Goal: Task Accomplishment & Management: Complete application form

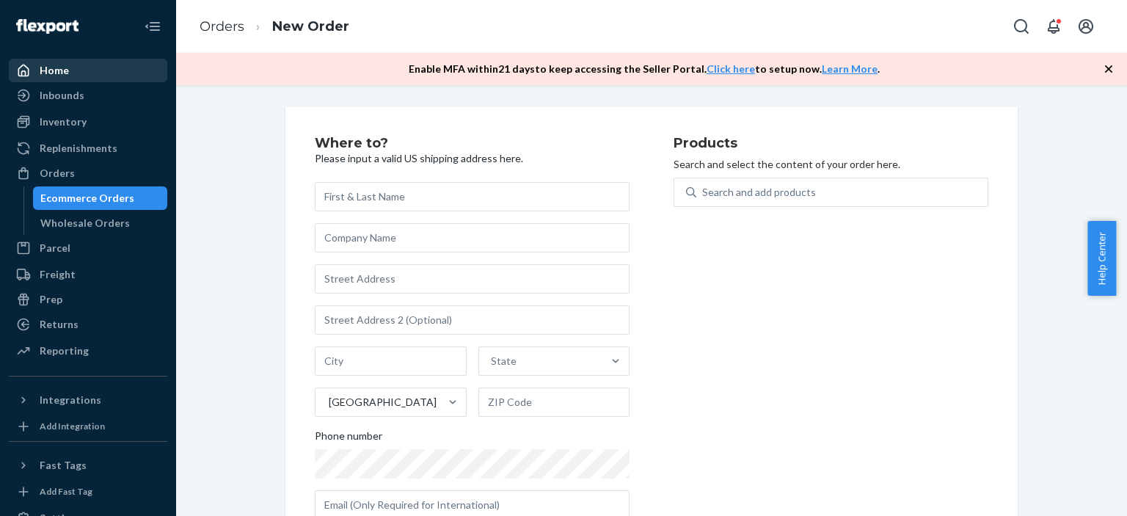
click at [74, 74] on div "Home" at bounding box center [88, 70] width 156 height 21
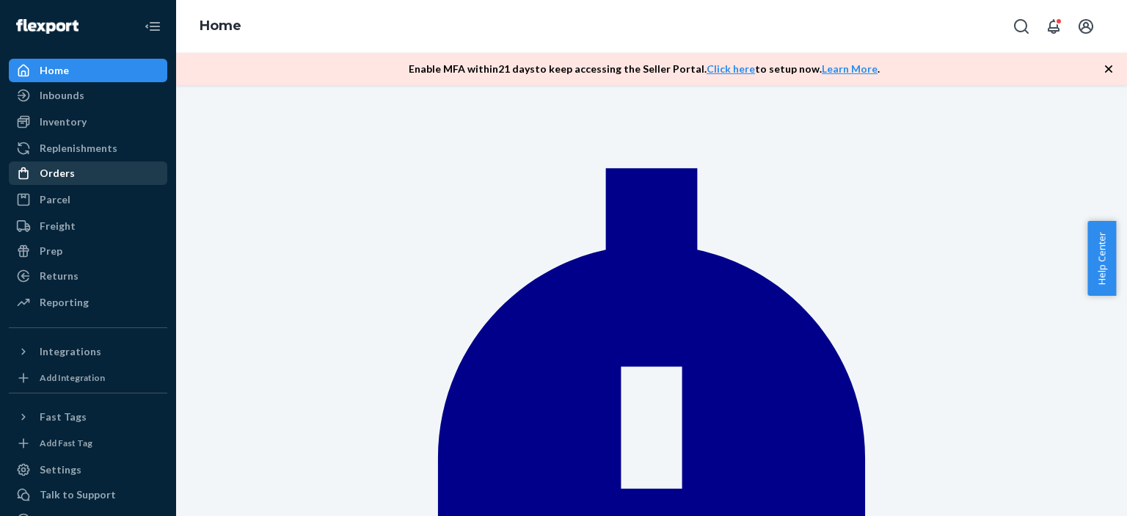
click at [82, 176] on div "Orders" at bounding box center [88, 173] width 156 height 21
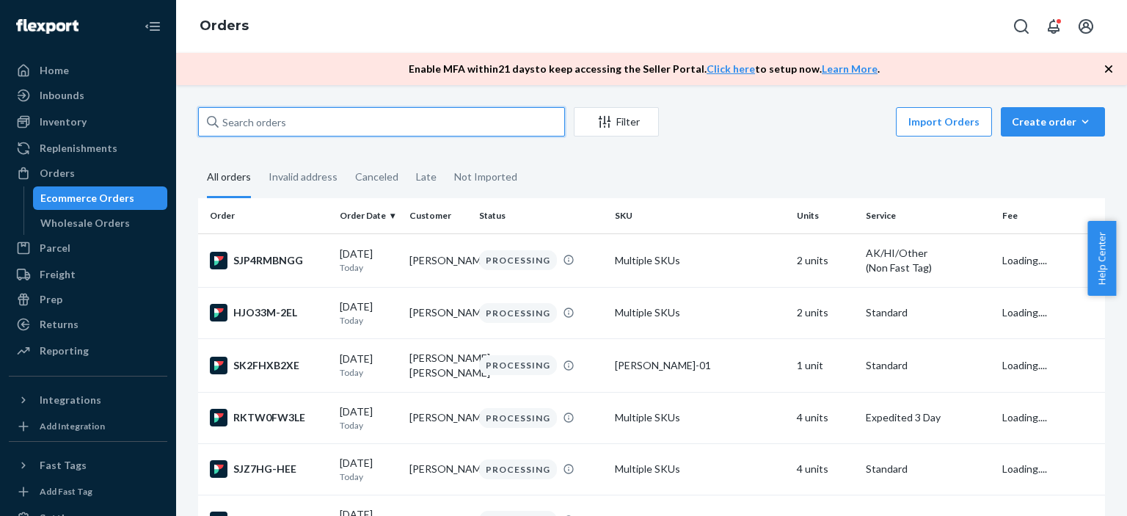
click at [341, 126] on input "text" at bounding box center [381, 121] width 367 height 29
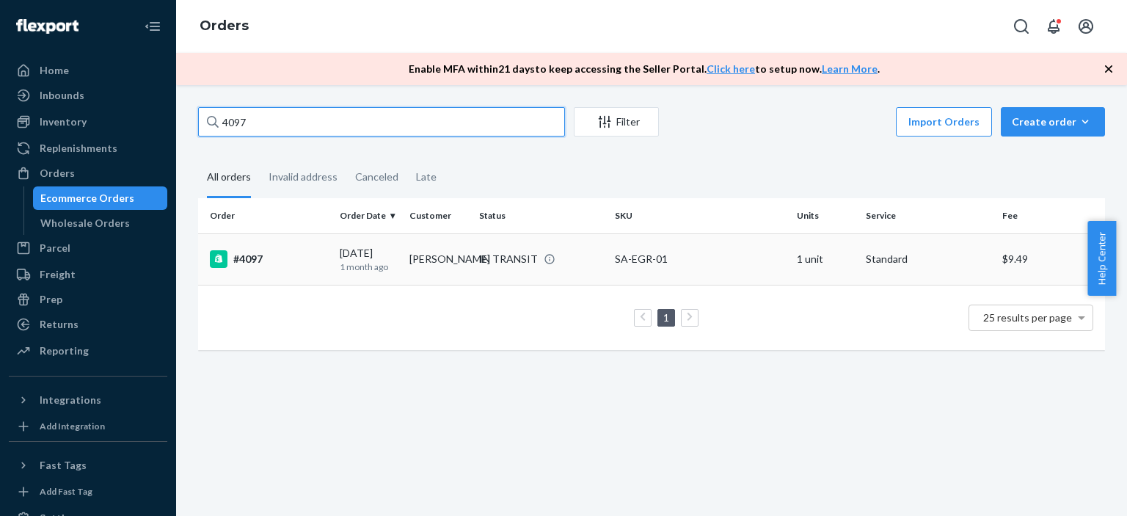
type input "4097"
click at [499, 261] on div "IN TRANSIT" at bounding box center [508, 259] width 59 height 15
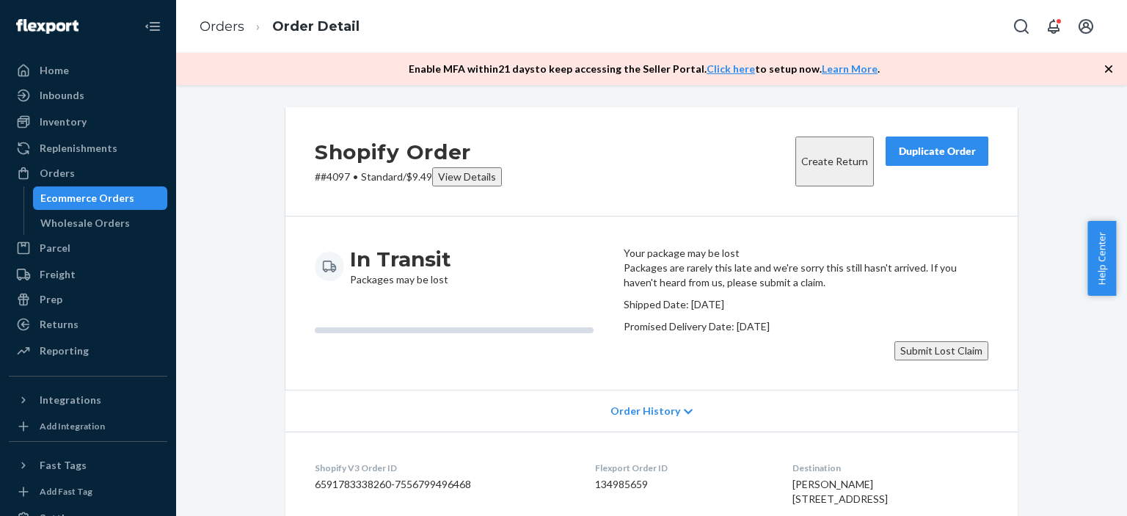
click at [919, 360] on button "Submit Lost Claim" at bounding box center [942, 350] width 94 height 19
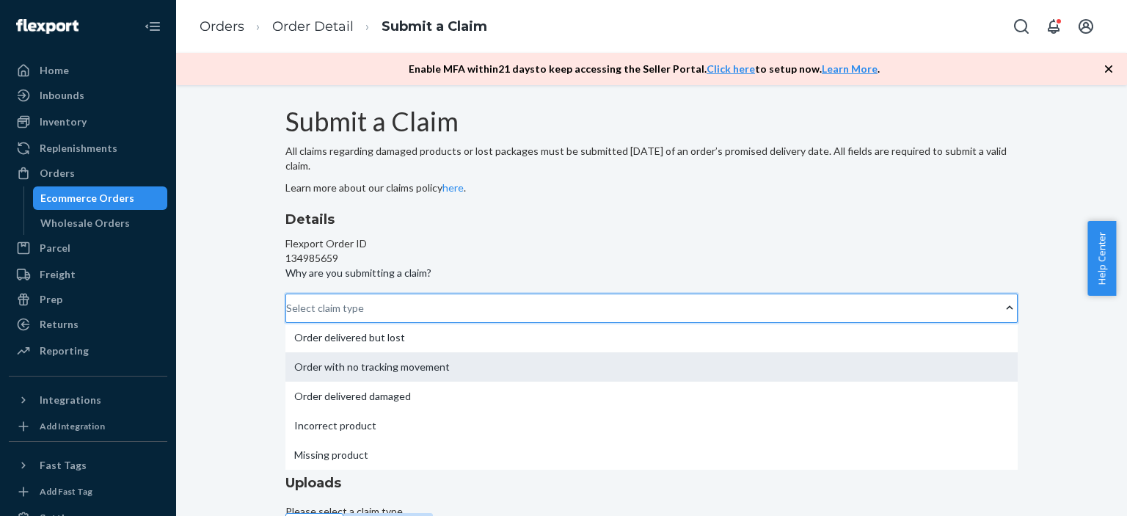
click at [528, 352] on div "Order with no tracking movement" at bounding box center [652, 366] width 732 height 29
click at [288, 301] on input "Why are you submitting a claim? option Order with no tracking movement focused,…" at bounding box center [286, 308] width 1 height 15
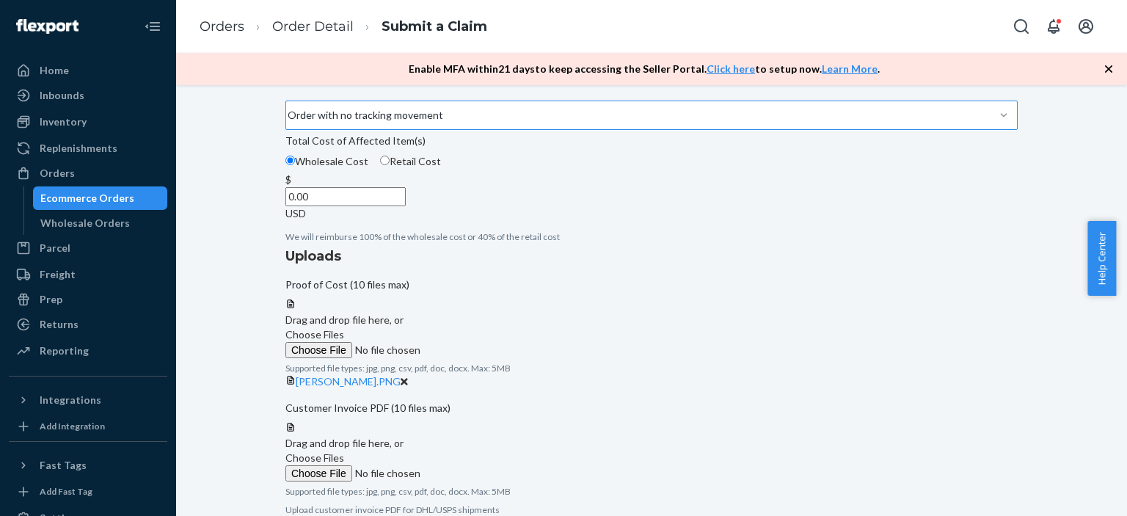
scroll to position [220, 0]
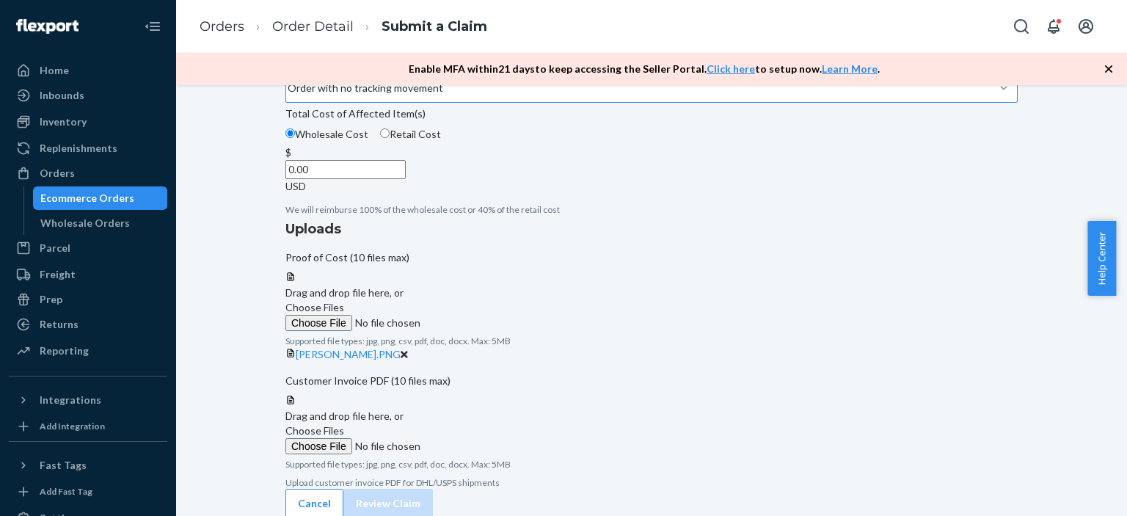
click at [344, 434] on span "Choose Files" at bounding box center [315, 430] width 59 height 12
click at [485, 438] on input "Choose Files" at bounding box center [386, 446] width 200 height 16
click at [406, 179] on input "0.00" at bounding box center [346, 169] width 120 height 19
click at [390, 138] on input "Retail Cost" at bounding box center [385, 133] width 10 height 10
radio input "true"
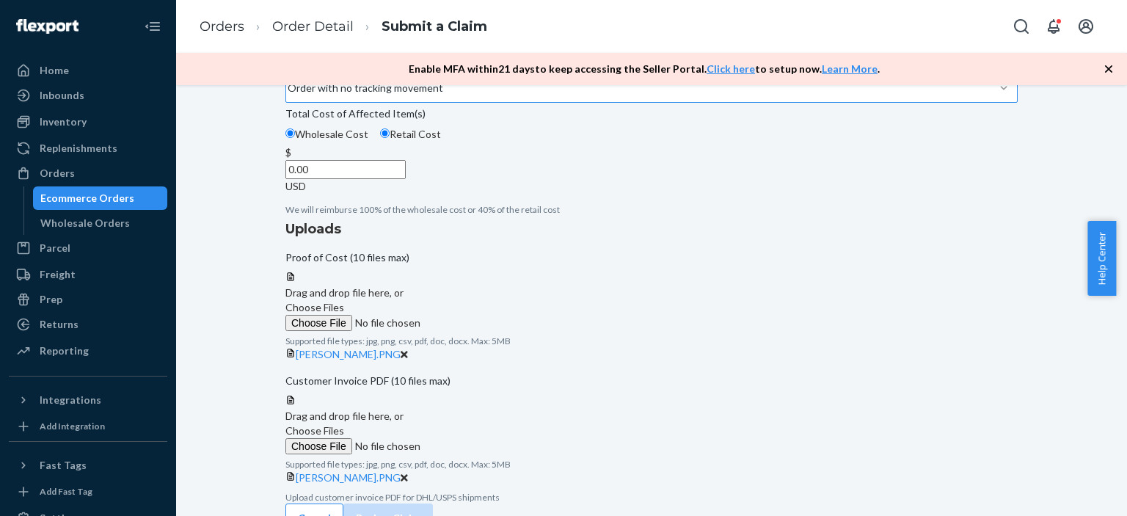
radio input "false"
click at [406, 179] on input "0.00" at bounding box center [346, 169] width 120 height 19
type input "0.44"
click at [406, 179] on input "0.44" at bounding box center [346, 169] width 120 height 19
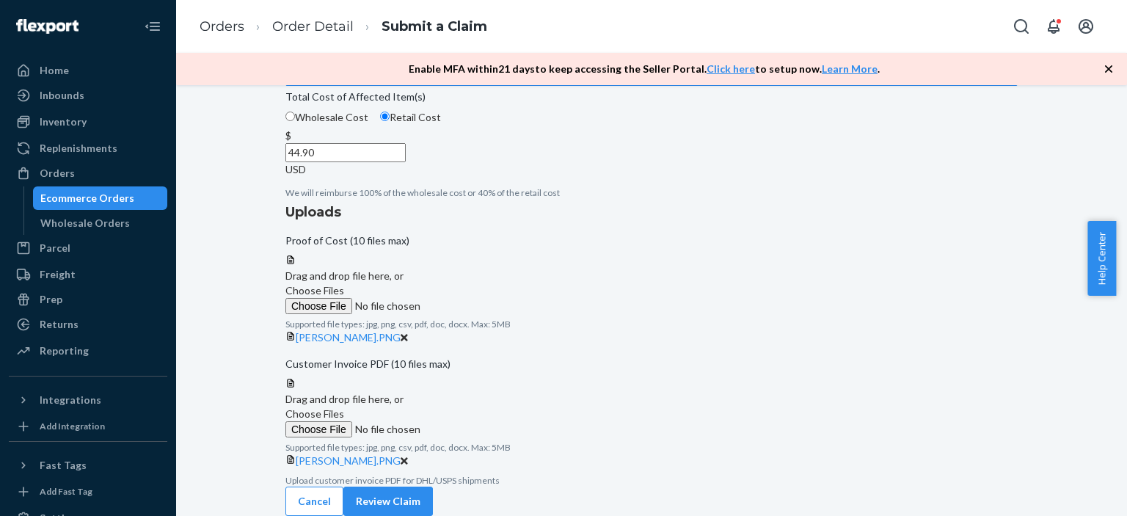
scroll to position [355, 0]
type input "44.90"
click at [433, 487] on button "Review Claim" at bounding box center [388, 501] width 90 height 29
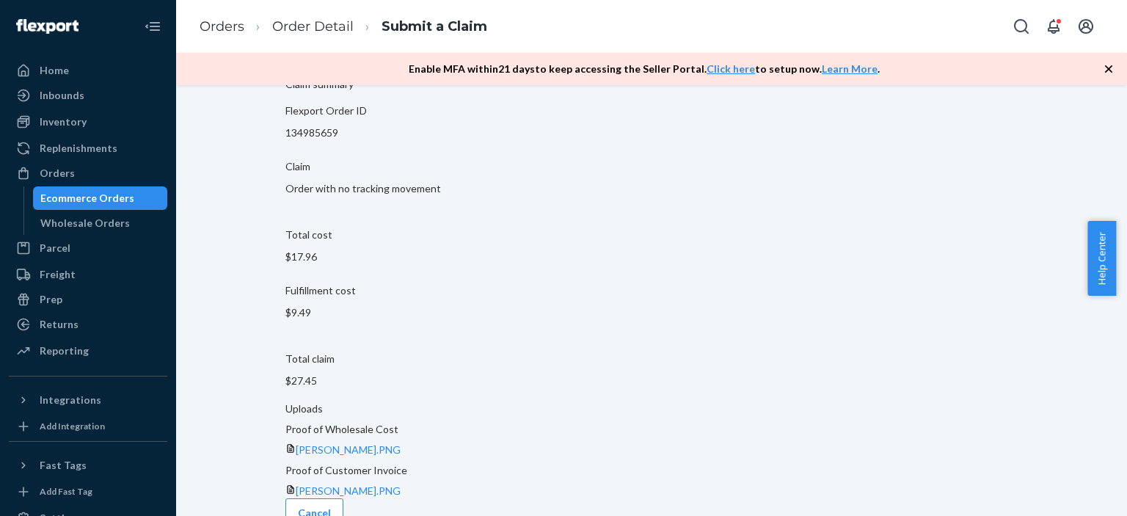
scroll to position [76, 0]
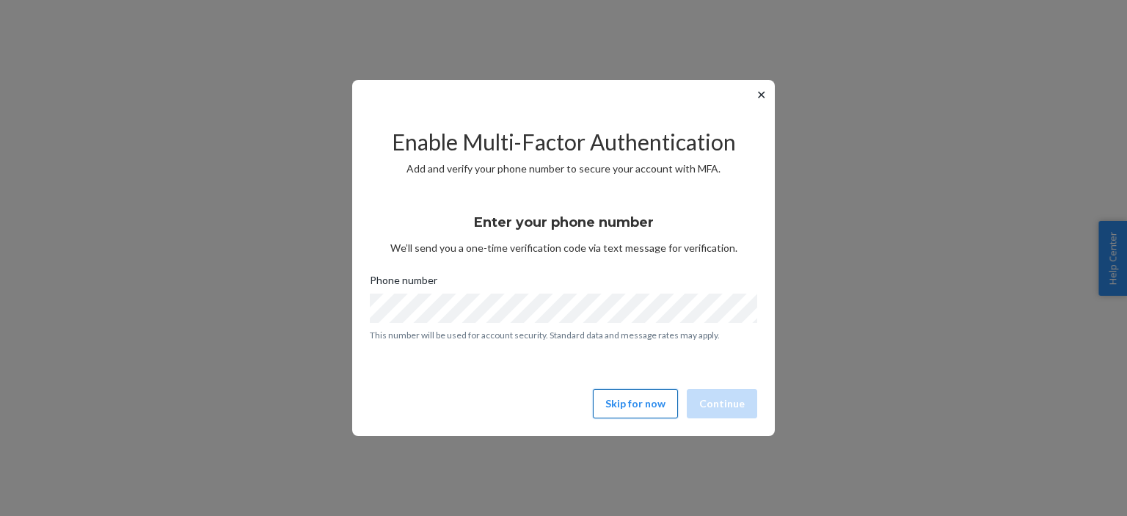
click at [658, 405] on button "Skip for now" at bounding box center [635, 403] width 85 height 29
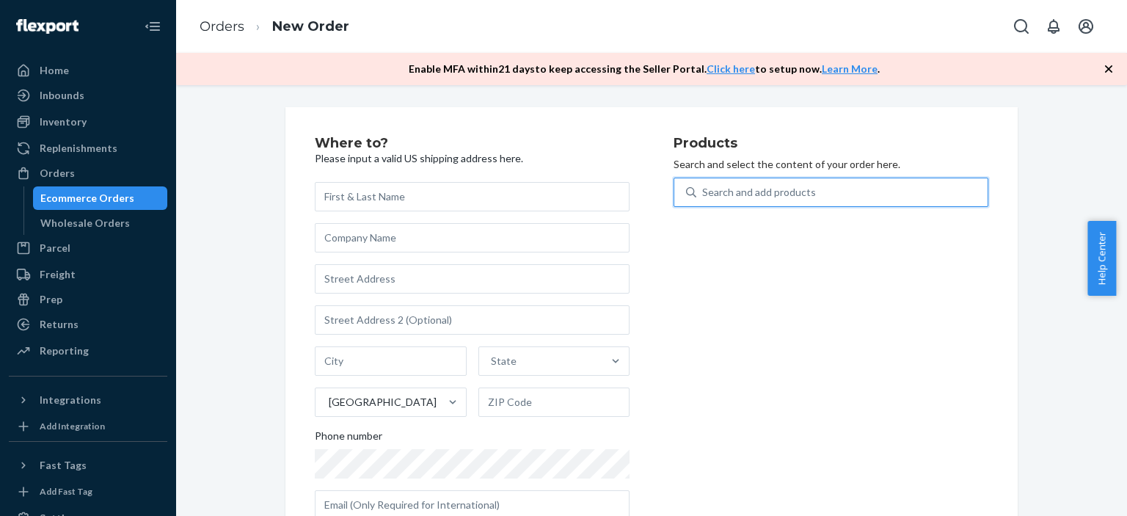
click at [751, 197] on div "Search and add products" at bounding box center [759, 192] width 114 height 15
click at [704, 197] on input "0 results available. Use Up and Down to choose options, press Enter to select t…" at bounding box center [702, 192] width 1 height 15
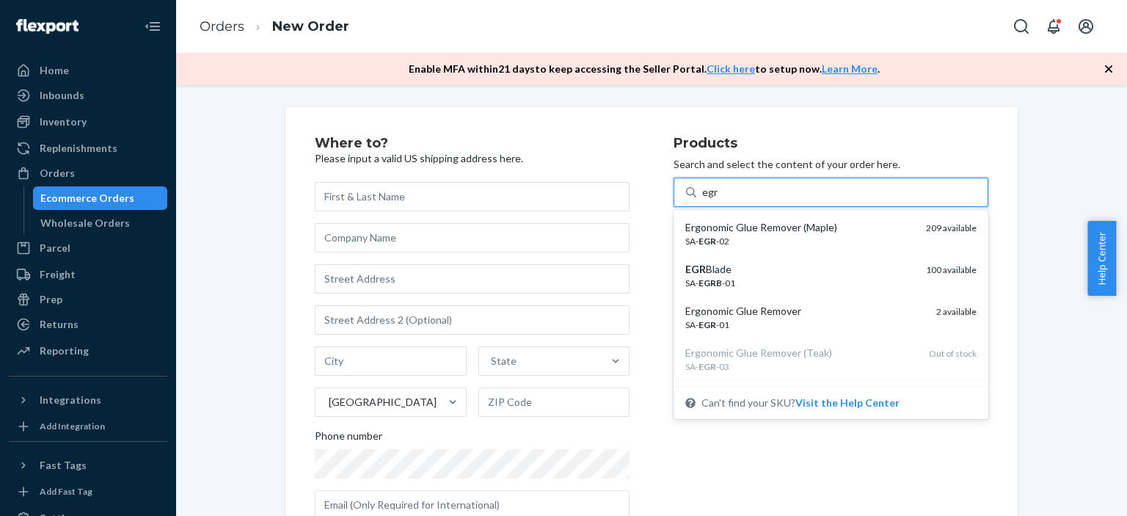
type input "egr"
click at [793, 457] on div "Products Search and select the content of your order here. option undefined foc…" at bounding box center [831, 334] width 315 height 395
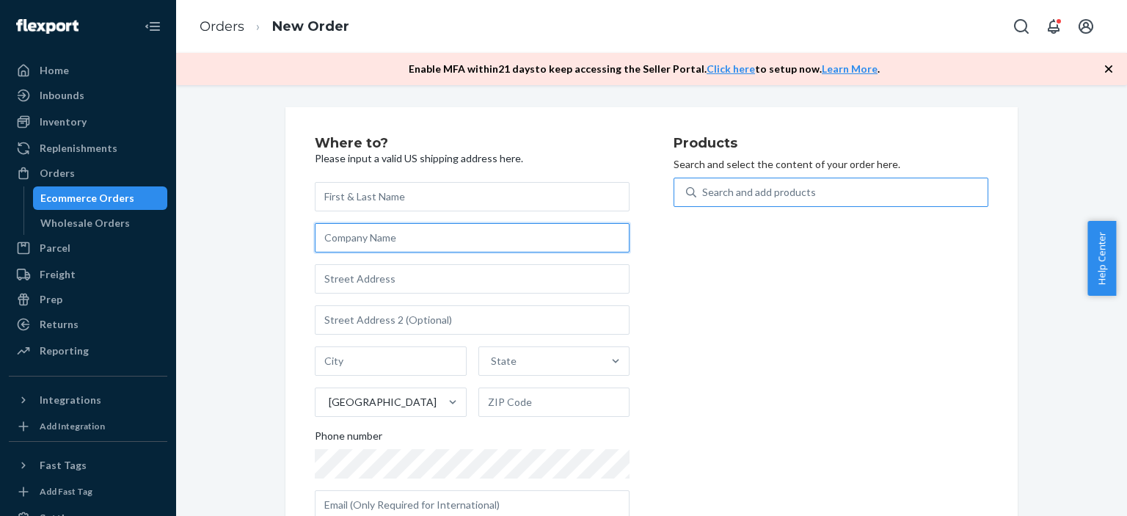
click at [617, 242] on input "text" at bounding box center [472, 237] width 315 height 29
click at [473, 228] on input "text" at bounding box center [472, 237] width 315 height 29
click at [610, 422] on div "State [GEOGRAPHIC_DATA] Phone number" at bounding box center [472, 351] width 315 height 338
click at [688, 459] on div "Products Search and select the content of your order here. Search and add produ…" at bounding box center [831, 334] width 315 height 395
click at [725, 459] on div "Products Search and select the content of your order here. Search and add produ…" at bounding box center [831, 334] width 315 height 395
